Goal: Task Accomplishment & Management: Complete application form

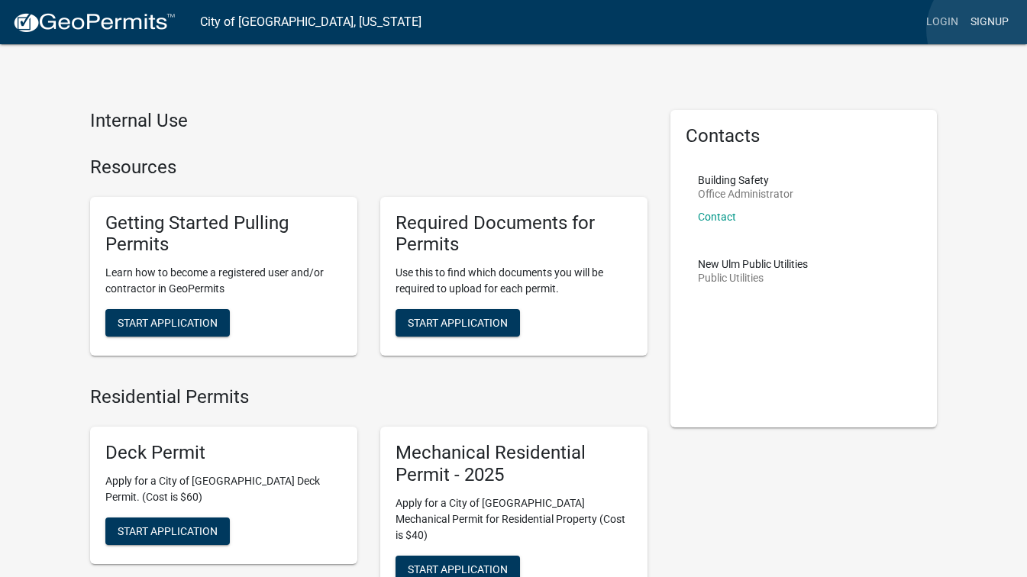
click at [988, 30] on link "Signup" at bounding box center [989, 22] width 50 height 29
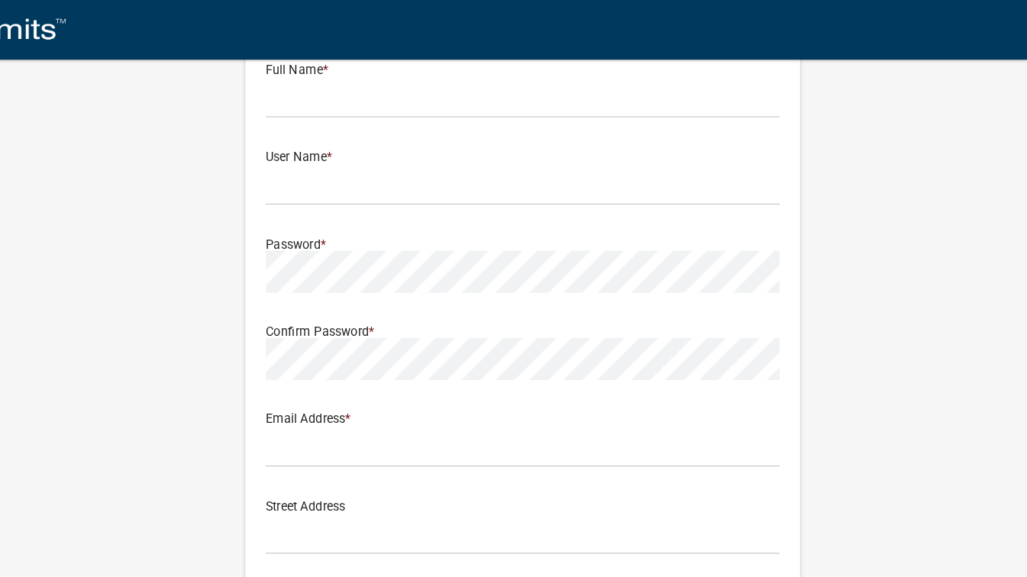
scroll to position [9, 0]
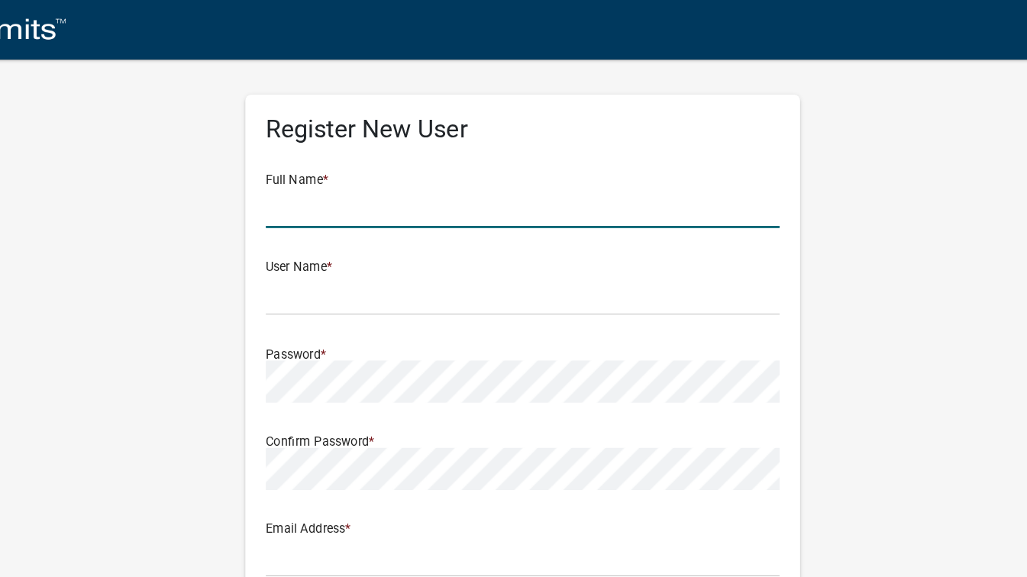
click at [624, 147] on input "text" at bounding box center [514, 153] width 382 height 31
type input "[PERSON_NAME]"
click at [586, 220] on input "text" at bounding box center [514, 218] width 382 height 31
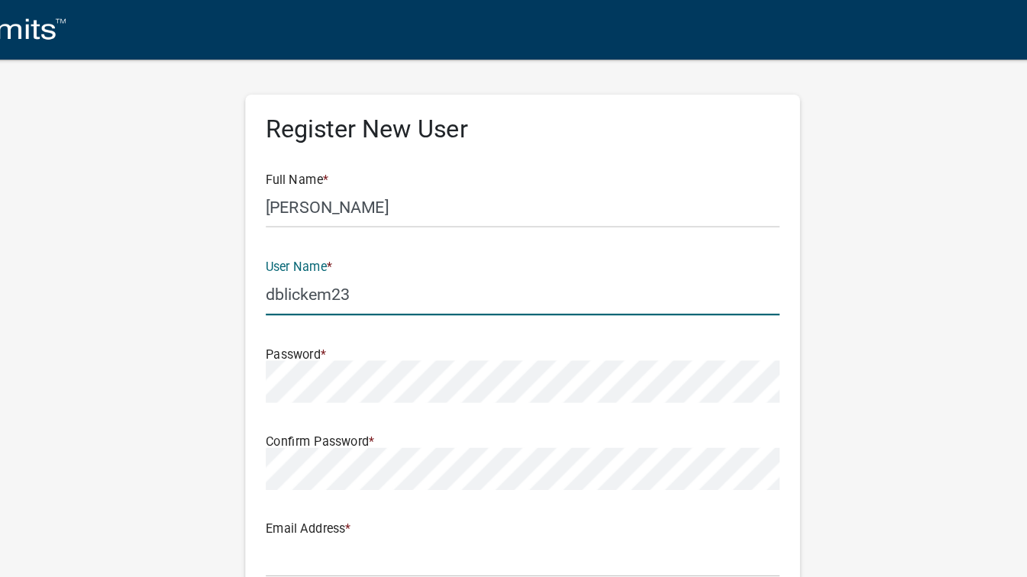
type input "dblickem23"
click at [782, 380] on div "Register New User Full Name * [PERSON_NAME] User Name * dblickem23 Password * C…" at bounding box center [514, 442] width 870 height 817
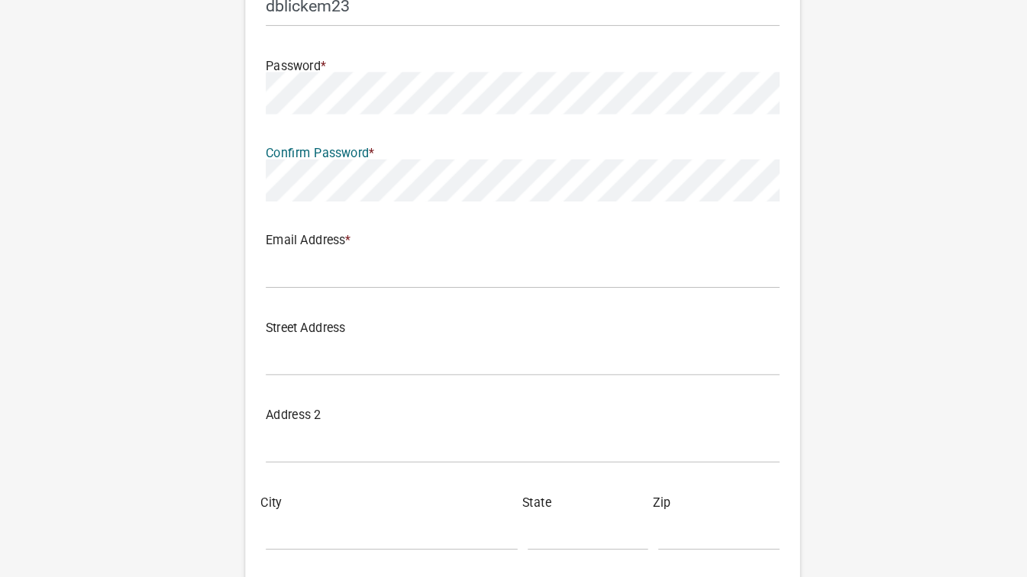
scroll to position [79, 0]
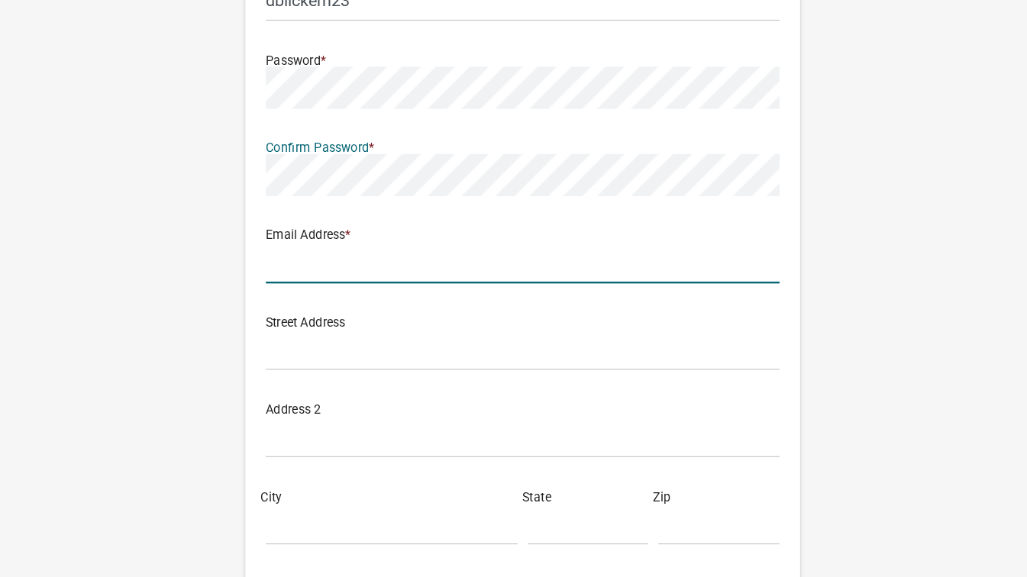
click at [437, 340] on input "text" at bounding box center [514, 342] width 382 height 31
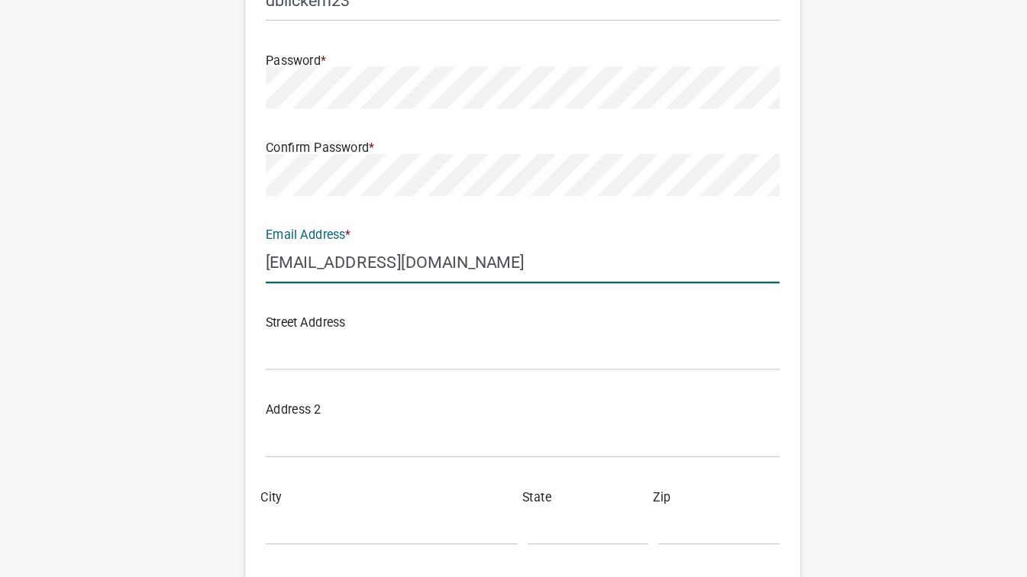
type input "[EMAIL_ADDRESS][DOMAIN_NAME]"
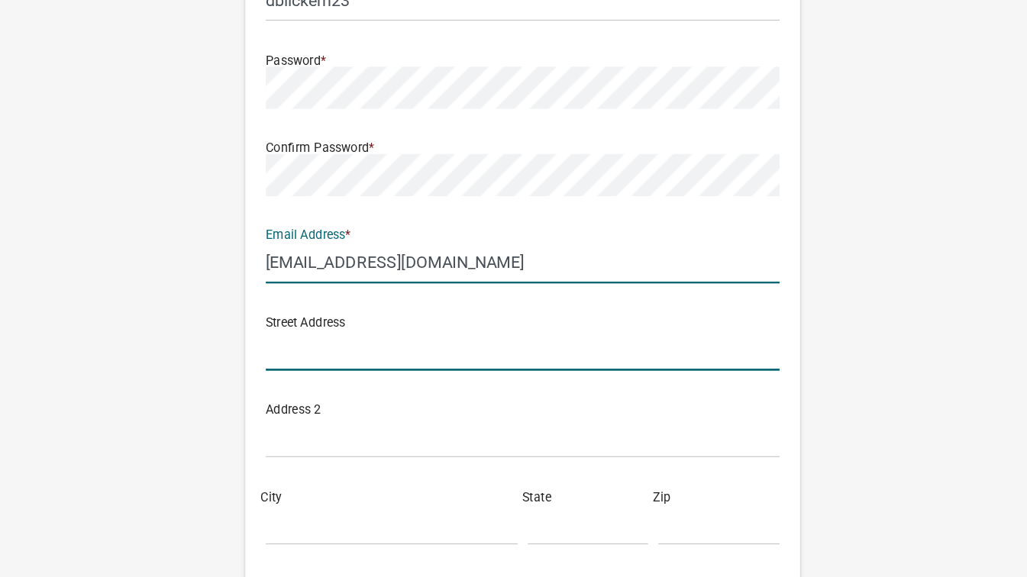
click at [352, 417] on input "text" at bounding box center [514, 407] width 382 height 31
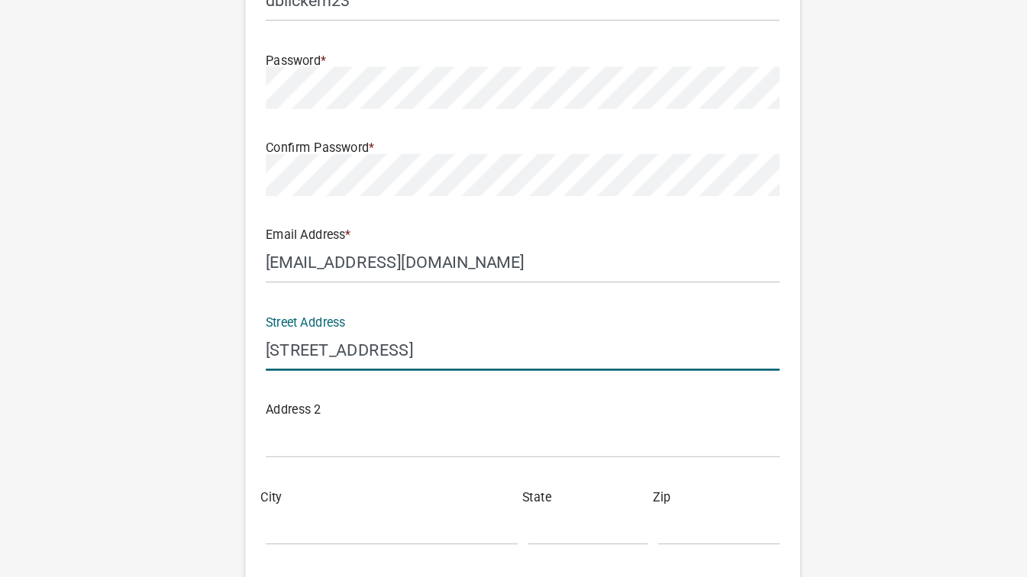
type input "[STREET_ADDRESS]"
click at [436, 536] on input "City" at bounding box center [416, 537] width 187 height 31
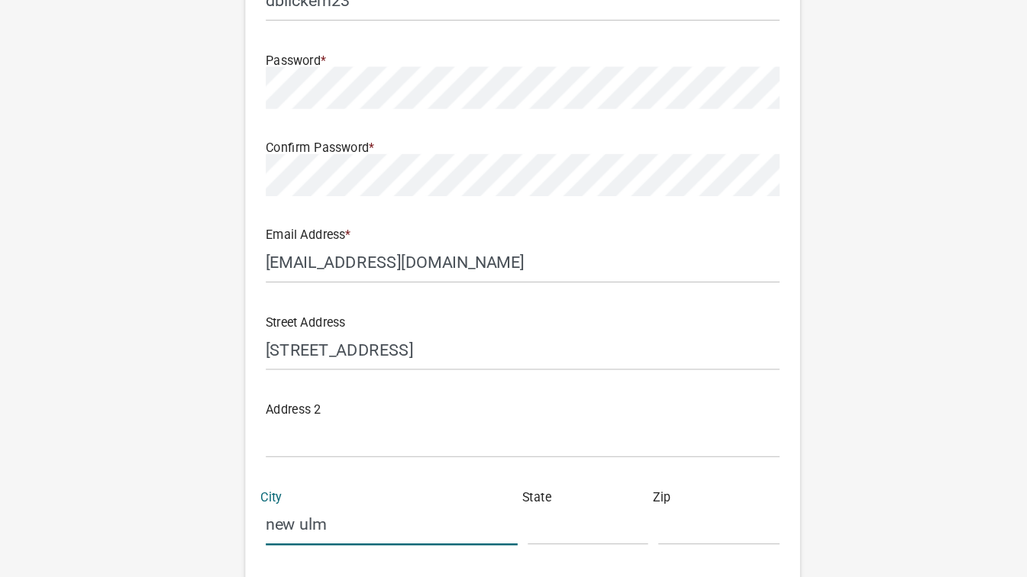
type input "new ulm"
click at [559, 546] on input "text" at bounding box center [562, 537] width 90 height 31
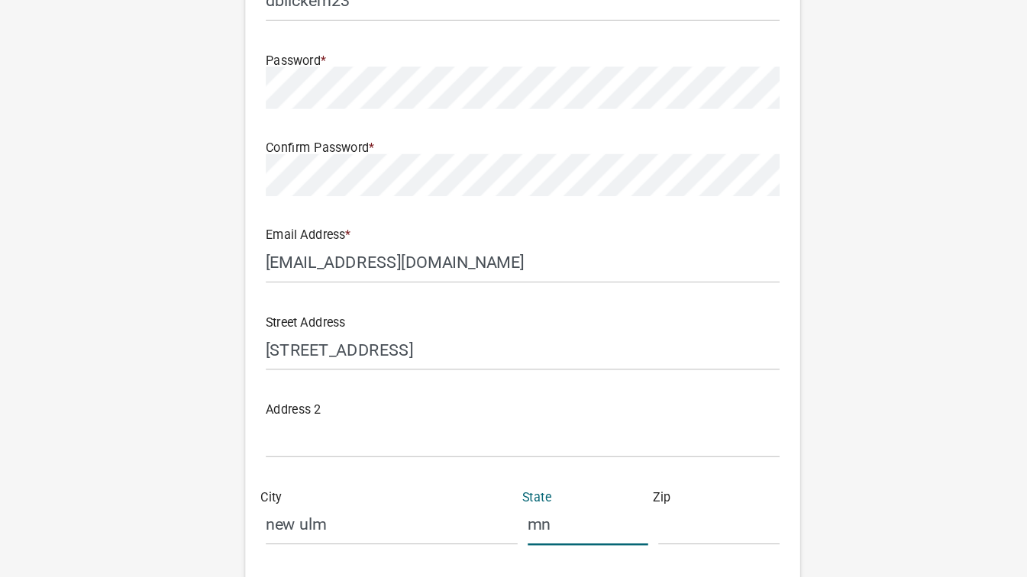
type input "mn"
click at [636, 548] on input "text" at bounding box center [659, 537] width 90 height 31
type input "56"
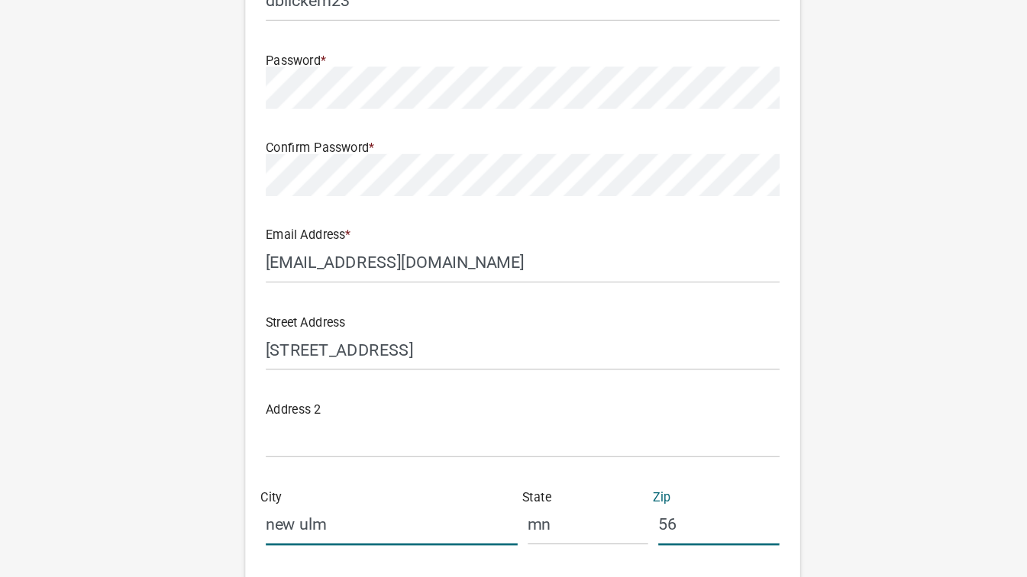
click at [339, 531] on input "new ulm" at bounding box center [416, 537] width 187 height 31
type input "new ulm"
click at [658, 541] on input "56" at bounding box center [659, 537] width 90 height 31
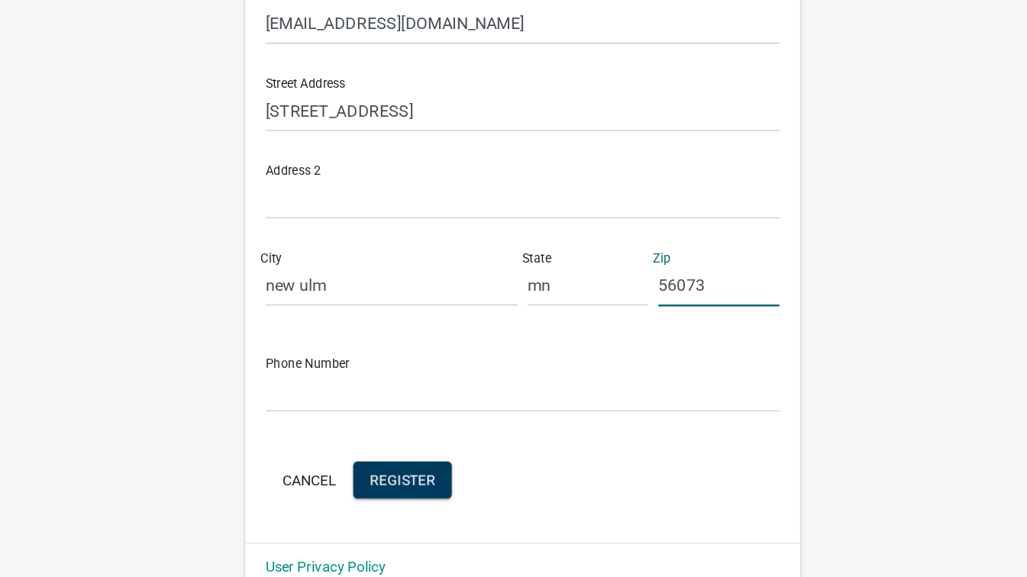
scroll to position [257, 0]
type input "56073"
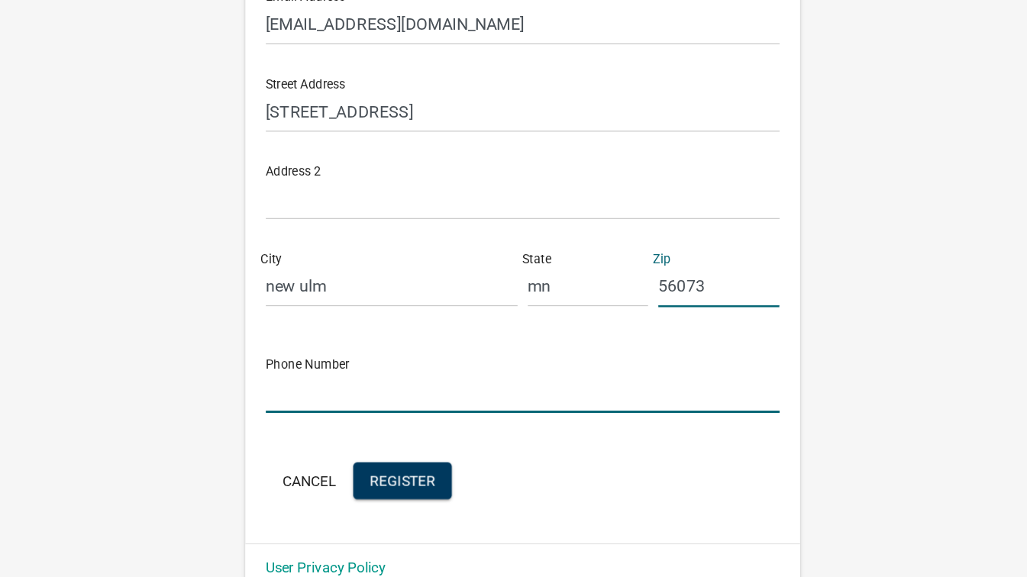
click at [621, 443] on input "text" at bounding box center [514, 438] width 382 height 31
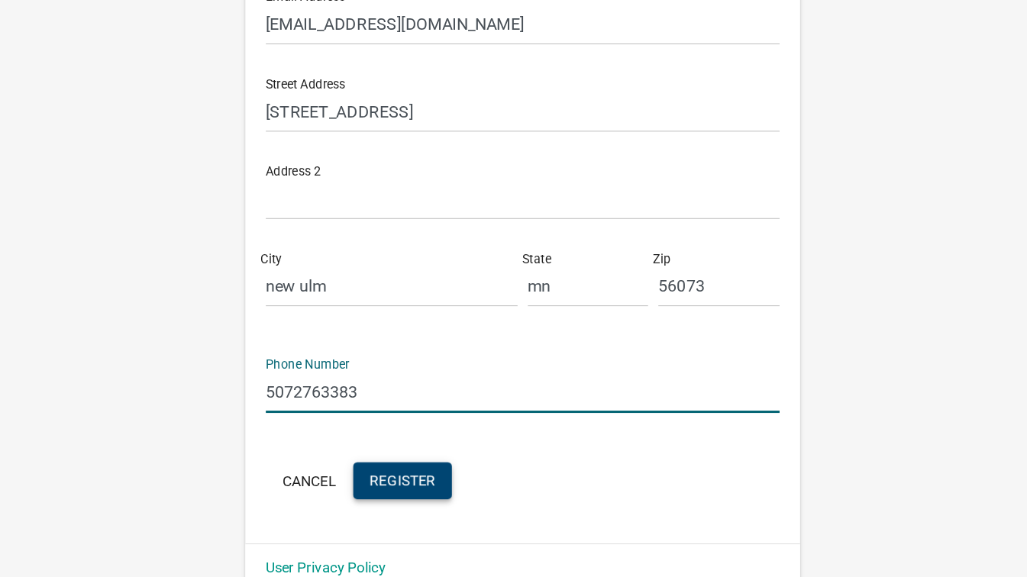
type input "5072763383"
click at [420, 497] on button "Register" at bounding box center [424, 504] width 73 height 27
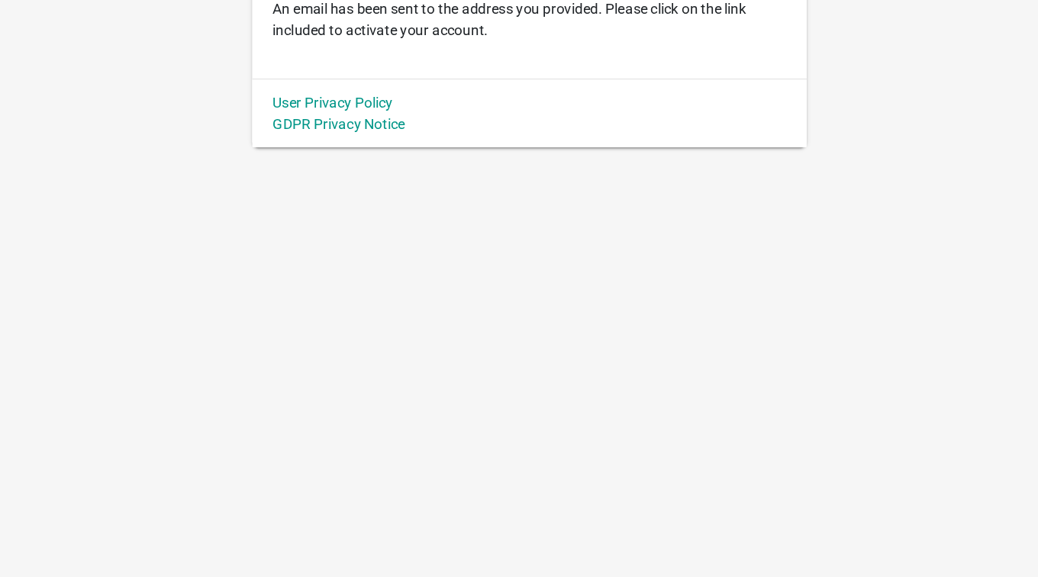
click at [370, 358] on body "Internet Explorer does NOT work with GeoPermits. Get a new browser for more sec…" at bounding box center [519, 288] width 1038 height 577
click at [843, 246] on div "Register New User Account Verification An email has been sent to the address yo…" at bounding box center [519, 150] width 870 height 214
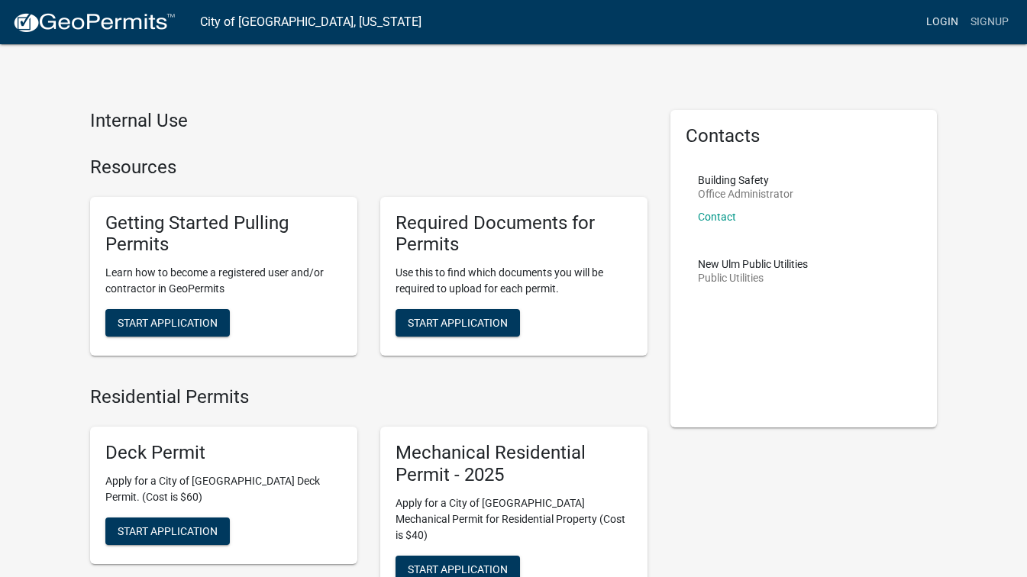
click at [955, 18] on link "Login" at bounding box center [942, 22] width 44 height 29
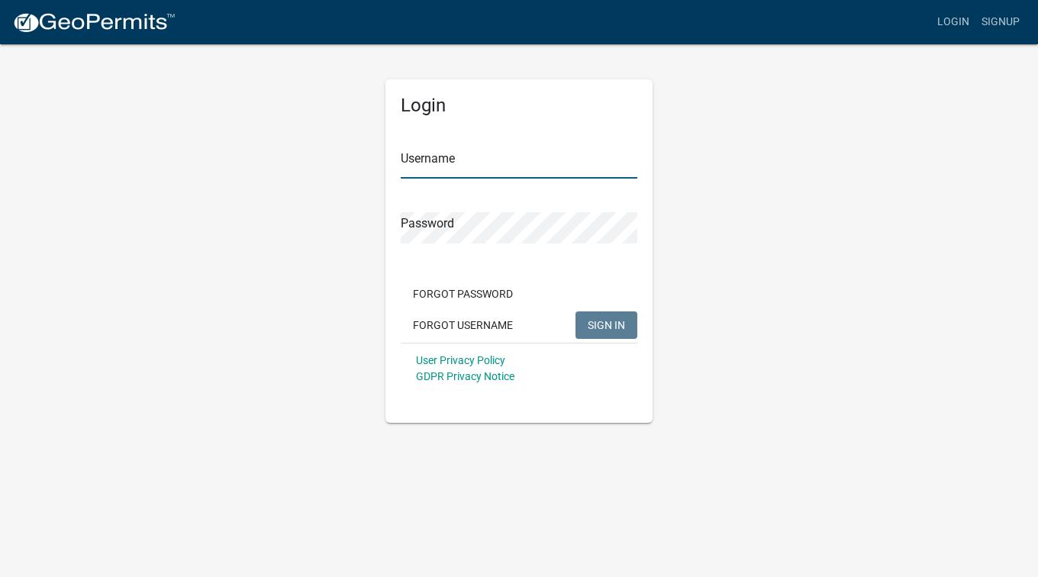
click at [456, 164] on input "Username" at bounding box center [519, 162] width 237 height 31
type input "dblickem23"
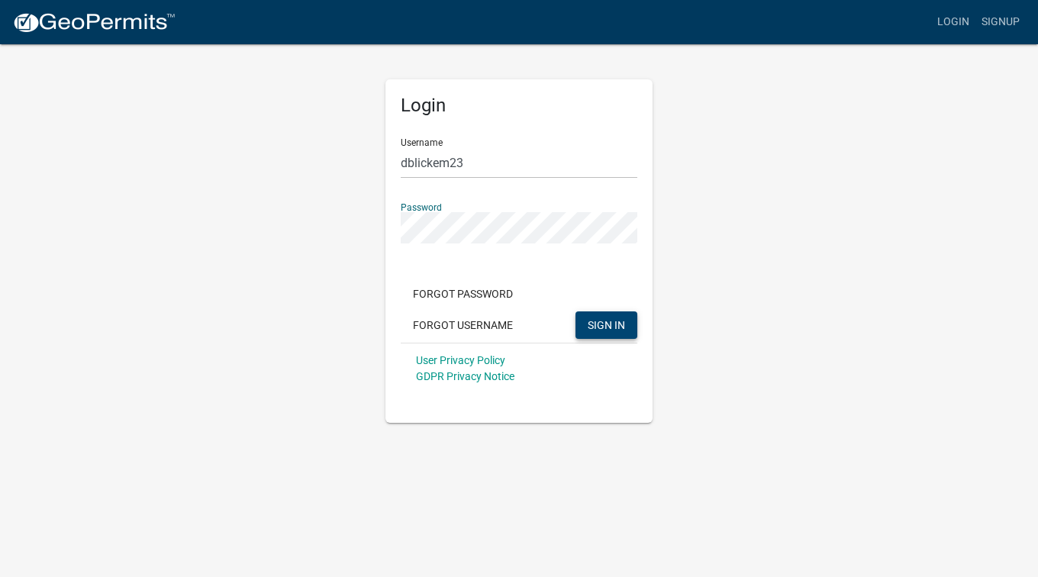
click at [618, 328] on span "SIGN IN" at bounding box center [606, 324] width 37 height 12
